Goal: Information Seeking & Learning: Get advice/opinions

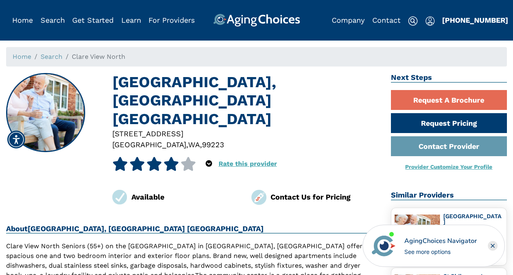
click at [151, 157] on icon at bounding box center [154, 164] width 16 height 14
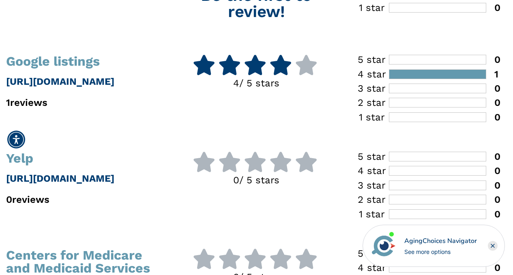
scroll to position [250, 0]
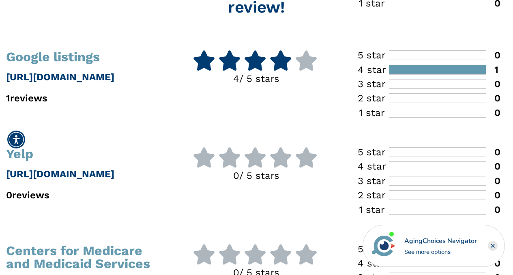
click at [101, 81] on p "https://www.google.com" at bounding box center [85, 77] width 159 height 15
click at [224, 64] on icon at bounding box center [229, 60] width 23 height 20
click at [38, 101] on p "1 reviews" at bounding box center [85, 98] width 159 height 15
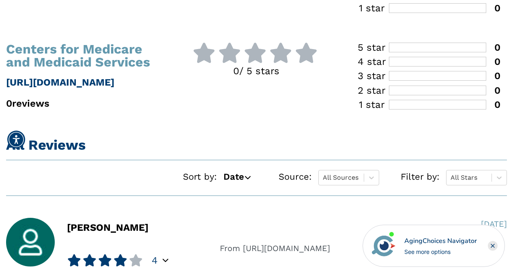
scroll to position [0, 0]
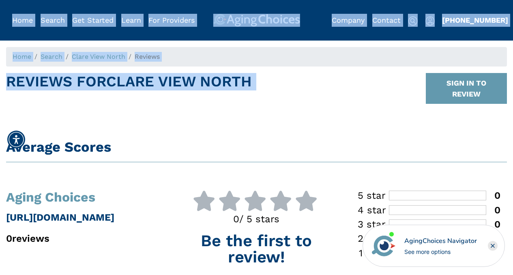
drag, startPoint x: 518, startPoint y: 85, endPoint x: 518, endPoint y: -31, distance: 115.5
click at [103, 93] on h1 "Reviews For Clare View North" at bounding box center [129, 88] width 246 height 31
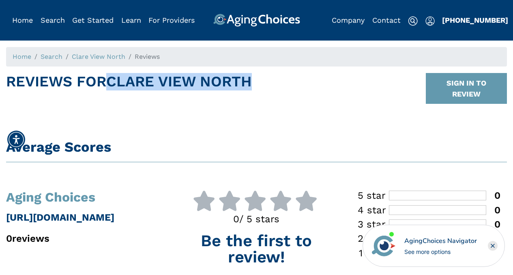
drag, startPoint x: 115, startPoint y: 86, endPoint x: 264, endPoint y: 92, distance: 149.3
click at [264, 92] on div "Reviews For Clare View North SIGN IN TO REVIEW" at bounding box center [256, 91] width 501 height 37
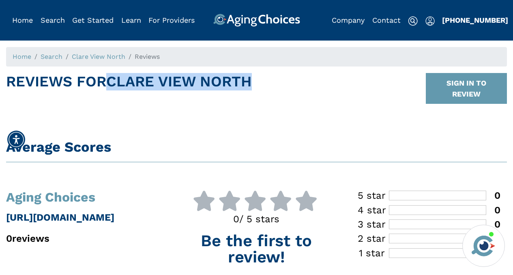
copy h1 "Clare View North"
